Goal: Book appointment/travel/reservation

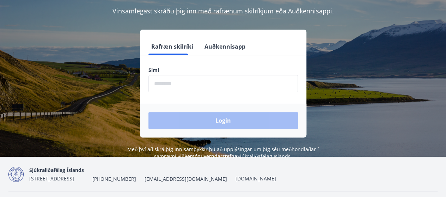
scroll to position [70, 0]
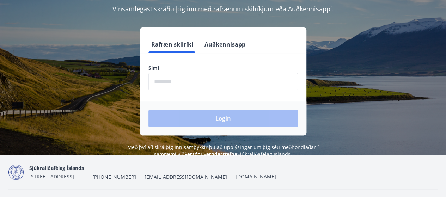
click at [187, 86] on input "phone" at bounding box center [222, 81] width 149 height 17
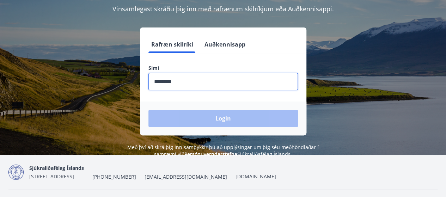
click at [208, 117] on div "Login" at bounding box center [223, 118] width 166 height 34
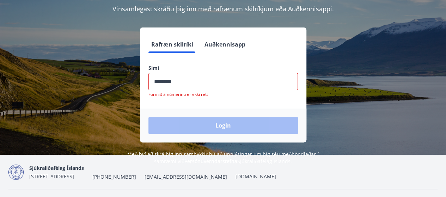
click at [180, 82] on input "phone" at bounding box center [222, 81] width 149 height 17
click at [186, 83] on input "phone" at bounding box center [222, 81] width 149 height 17
drag, startPoint x: 180, startPoint y: 81, endPoint x: 152, endPoint y: 82, distance: 28.2
click at [152, 82] on input "phone" at bounding box center [222, 81] width 149 height 17
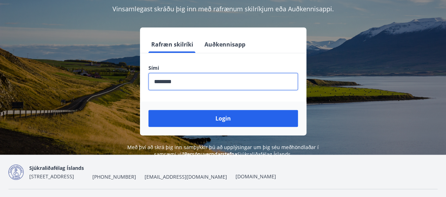
type input "********"
click at [148, 110] on button "Login" at bounding box center [222, 118] width 149 height 17
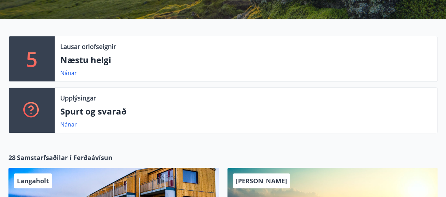
scroll to position [141, 0]
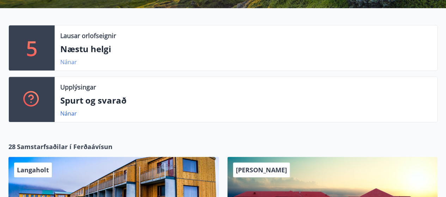
click at [68, 61] on link "Nánar" at bounding box center [68, 62] width 17 height 8
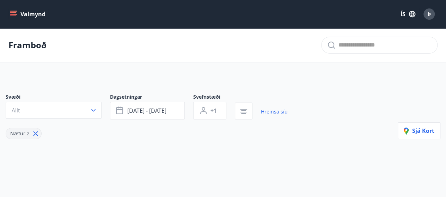
type input "*"
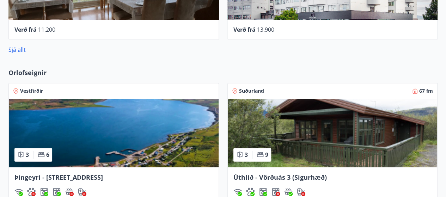
scroll to position [458, 0]
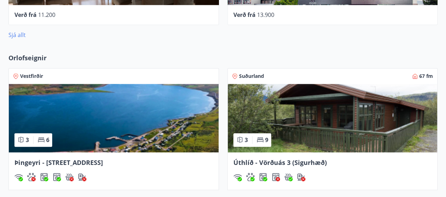
click at [21, 36] on link "Sjá allt" at bounding box center [16, 35] width 17 height 8
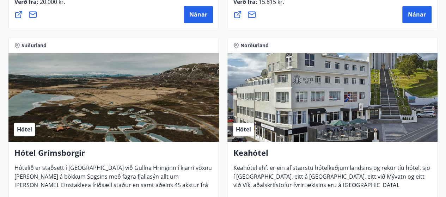
scroll to position [388, 0]
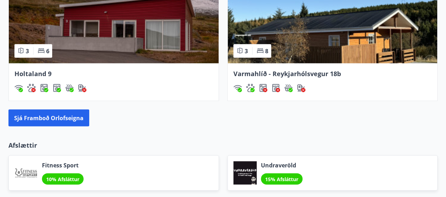
scroll to position [692, 0]
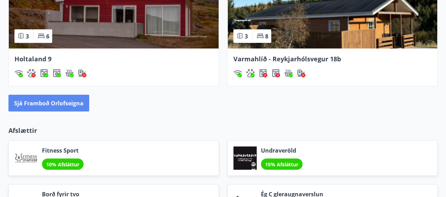
click at [66, 102] on button "Sjá framboð orlofseigna" at bounding box center [48, 103] width 81 height 17
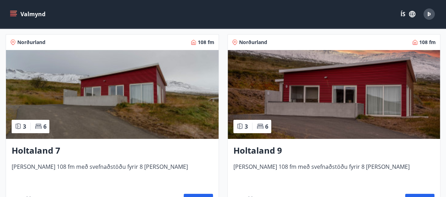
scroll to position [1269, 0]
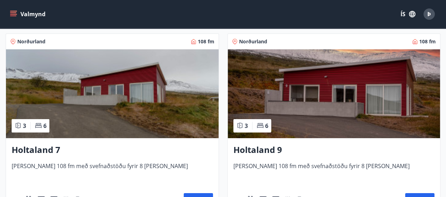
click at [110, 99] on img at bounding box center [112, 93] width 212 height 89
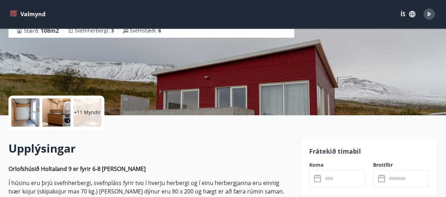
scroll to position [141, 0]
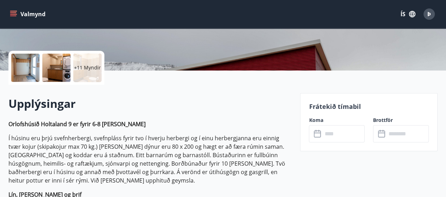
click at [339, 136] on input "text" at bounding box center [343, 133] width 42 height 17
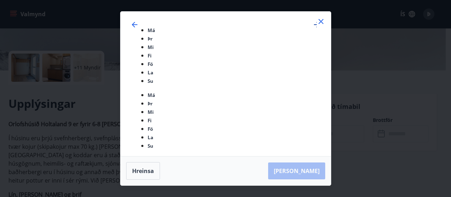
click at [313, 29] on icon "Move forward to switch to the next month." at bounding box center [317, 24] width 8 height 8
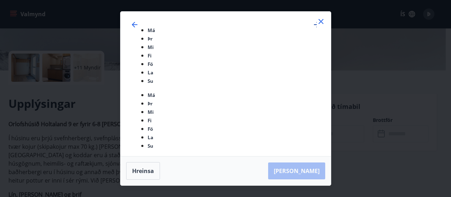
click at [313, 29] on icon "Move forward to switch to the next month." at bounding box center [317, 24] width 8 height 8
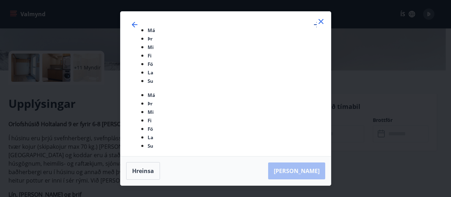
click at [313, 29] on icon "Move forward to switch to the next month." at bounding box center [317, 24] width 8 height 8
click at [137, 27] on icon "Move backward to switch to the previous month." at bounding box center [135, 25] width 6 height 6
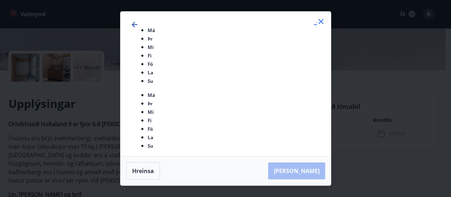
click at [137, 27] on icon "Move backward to switch to the previous month." at bounding box center [135, 25] width 6 height 6
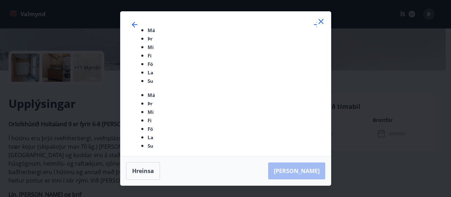
click at [321, 26] on icon at bounding box center [321, 21] width 8 height 8
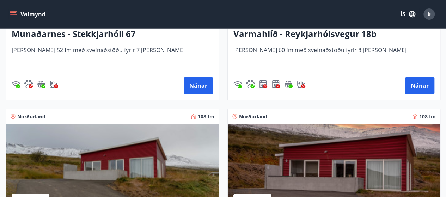
scroll to position [1233, 0]
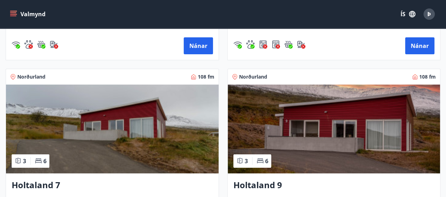
click at [347, 136] on img at bounding box center [334, 129] width 212 height 89
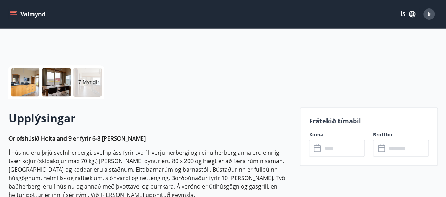
scroll to position [141, 0]
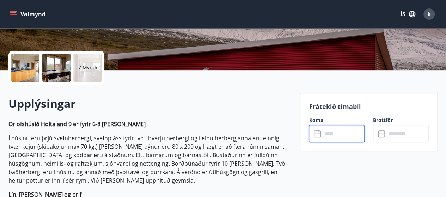
click at [335, 136] on input "text" at bounding box center [343, 133] width 42 height 17
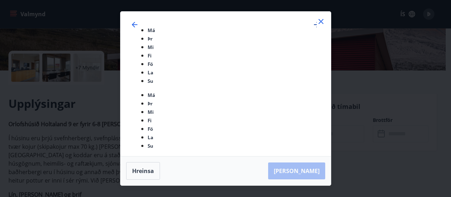
click at [313, 29] on icon "Move forward to switch to the next month." at bounding box center [317, 24] width 8 height 8
click at [139, 29] on icon "Move backward to switch to the previous month." at bounding box center [134, 24] width 8 height 8
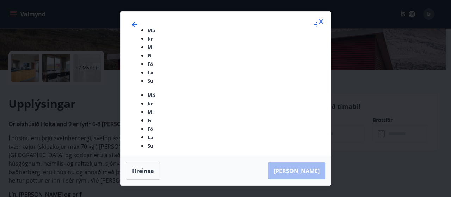
click at [378, 142] on div "Má Þr Mi Fi Fö La Su Má Þr Mi Fi Fö La Su [DATE] 1 2 3 4 5 6 7 8 9 10 11 12 13 …" at bounding box center [225, 98] width 451 height 197
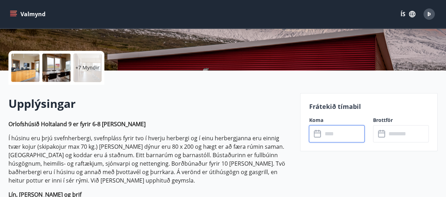
click at [14, 13] on icon "menu" at bounding box center [13, 14] width 7 height 7
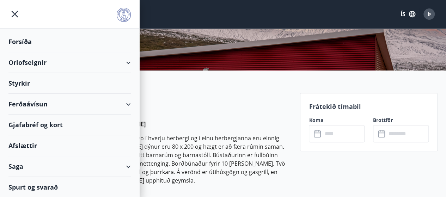
click at [128, 62] on div "Orlofseignir" at bounding box center [69, 62] width 122 height 21
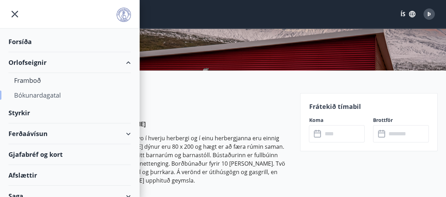
click at [47, 93] on div "Bókunardagatal" at bounding box center [69, 95] width 111 height 15
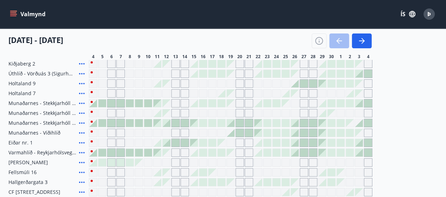
scroll to position [63, 0]
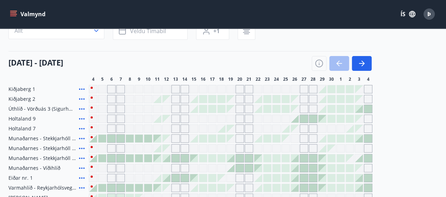
click at [176, 88] on div "Gráir dagar eru ekki bókanlegir" at bounding box center [175, 89] width 8 height 8
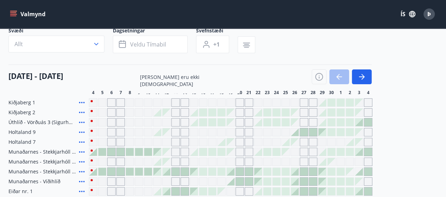
scroll to position [70, 0]
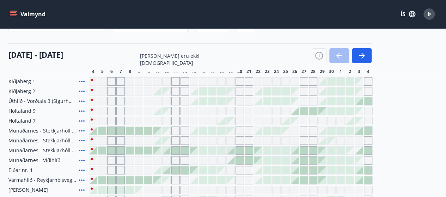
click at [92, 80] on div "Gráir dagar eru ekki bókanlegir" at bounding box center [93, 81] width 8 height 8
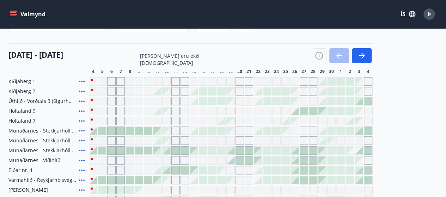
click at [92, 80] on div "Gráir dagar eru ekki bókanlegir" at bounding box center [93, 81] width 8 height 8
click at [94, 90] on div "Gráir dagar eru ekki bókanlegir" at bounding box center [93, 91] width 8 height 8
click at [118, 109] on div "Gráir dagar eru ekki bókanlegir" at bounding box center [120, 111] width 8 height 8
click at [336, 57] on div at bounding box center [342, 55] width 60 height 15
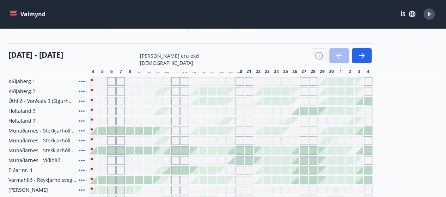
click at [360, 56] on icon "button" at bounding box center [361, 55] width 8 height 8
